Goal: Task Accomplishment & Management: Use online tool/utility

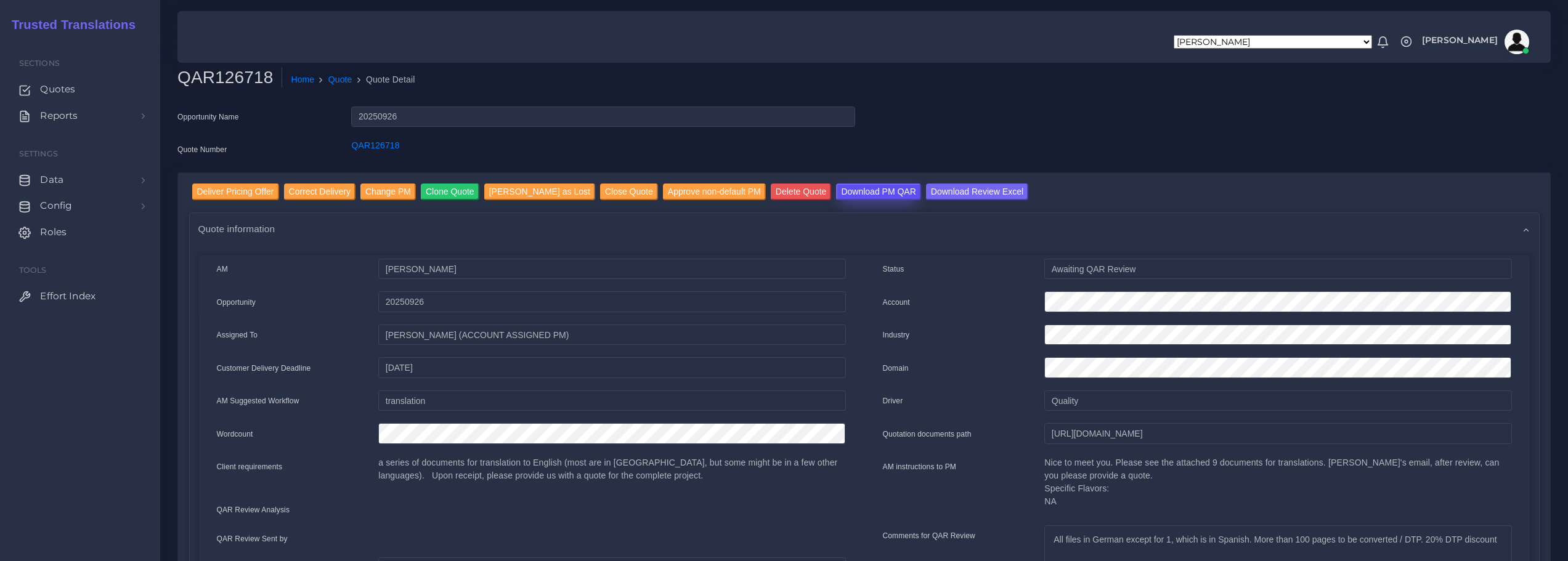
click at [865, 191] on input "Download PM QAR" at bounding box center [879, 192] width 84 height 17
click at [942, 188] on input "Download Review Excel" at bounding box center [977, 192] width 102 height 17
click at [246, 190] on input "Deliver Pricing Offer" at bounding box center [235, 192] width 87 height 17
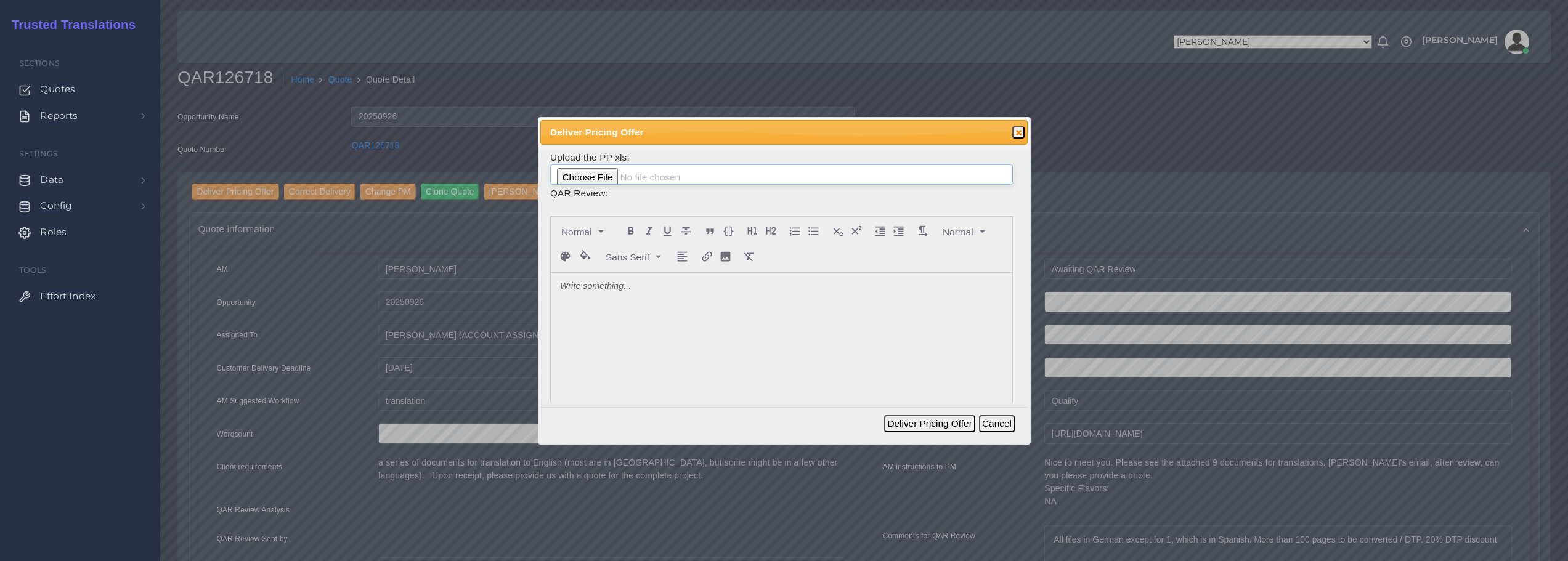
click at [587, 180] on input "file" at bounding box center [781, 175] width 463 height 21
type input "C:\fakepath\126718_Fox_Rothschild_LLP_ToAM.xlsx"
click at [662, 303] on div at bounding box center [781, 364] width 462 height 185
click at [937, 424] on button "Deliver Pricing Offer" at bounding box center [929, 423] width 91 height 17
